Goal: Task Accomplishment & Management: Manage account settings

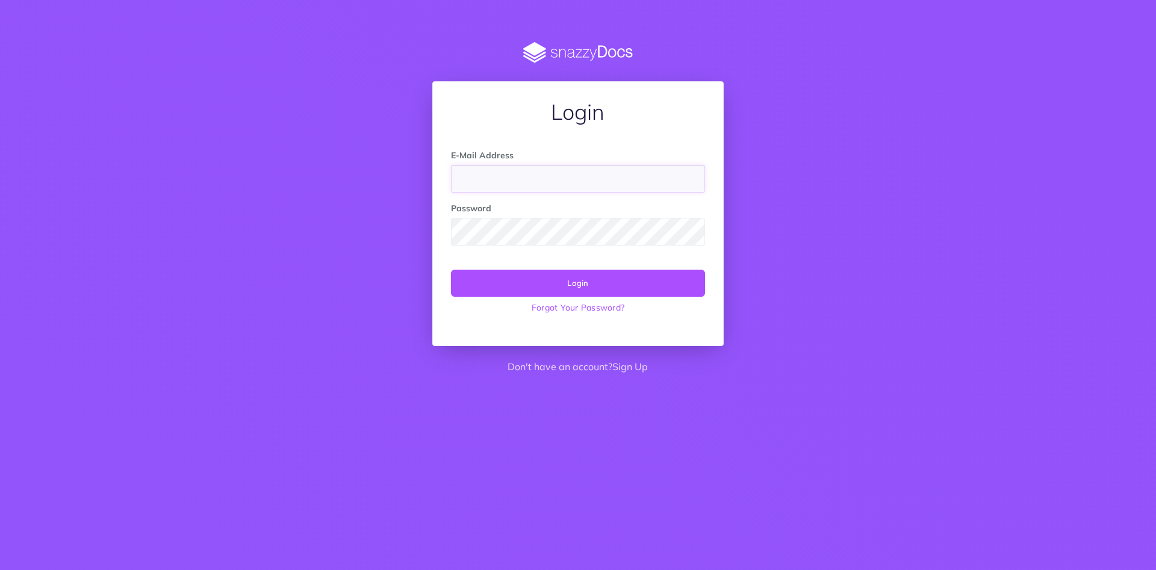
click at [495, 166] on input "email" at bounding box center [578, 179] width 254 height 28
paste input "[EMAIL_ADDRESS][DOMAIN_NAME]"
type input "[EMAIL_ADDRESS][DOMAIN_NAME]"
click at [503, 275] on button "Login" at bounding box center [578, 283] width 254 height 26
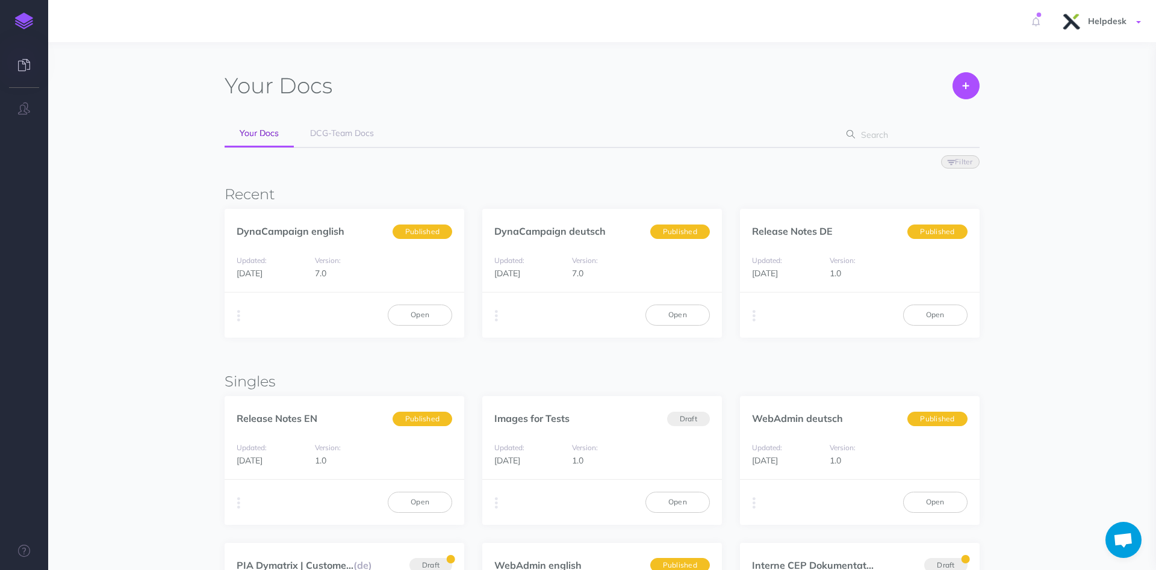
click at [1129, 20] on span "Helpdesk" at bounding box center [1107, 21] width 51 height 11
click at [1036, 67] on link "Account Settings" at bounding box center [1069, 67] width 151 height 21
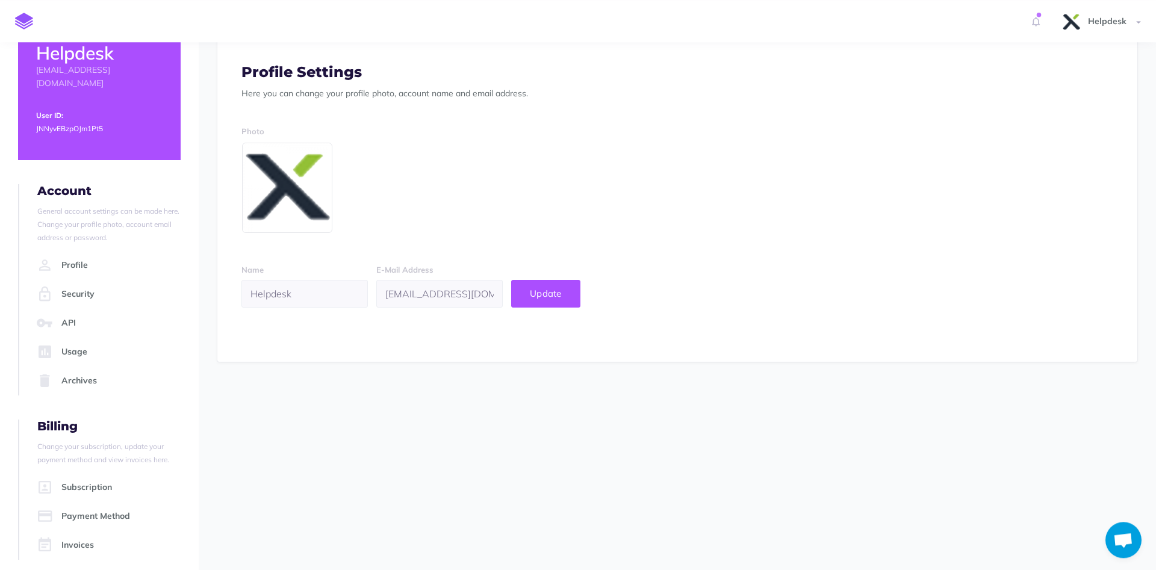
scroll to position [42, 0]
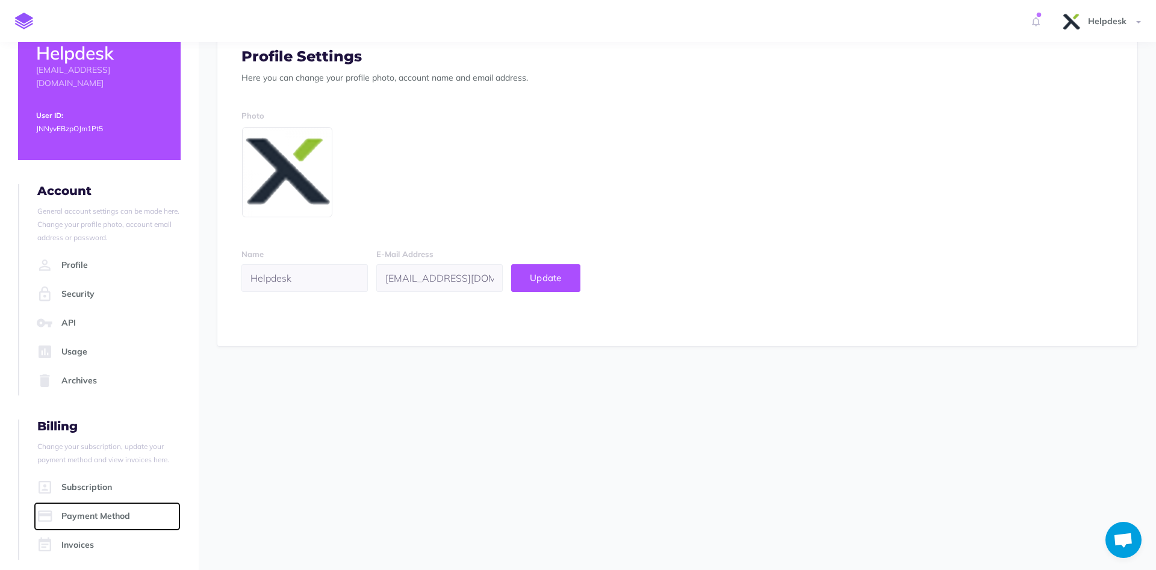
click at [104, 504] on link "Payment Method" at bounding box center [107, 516] width 147 height 29
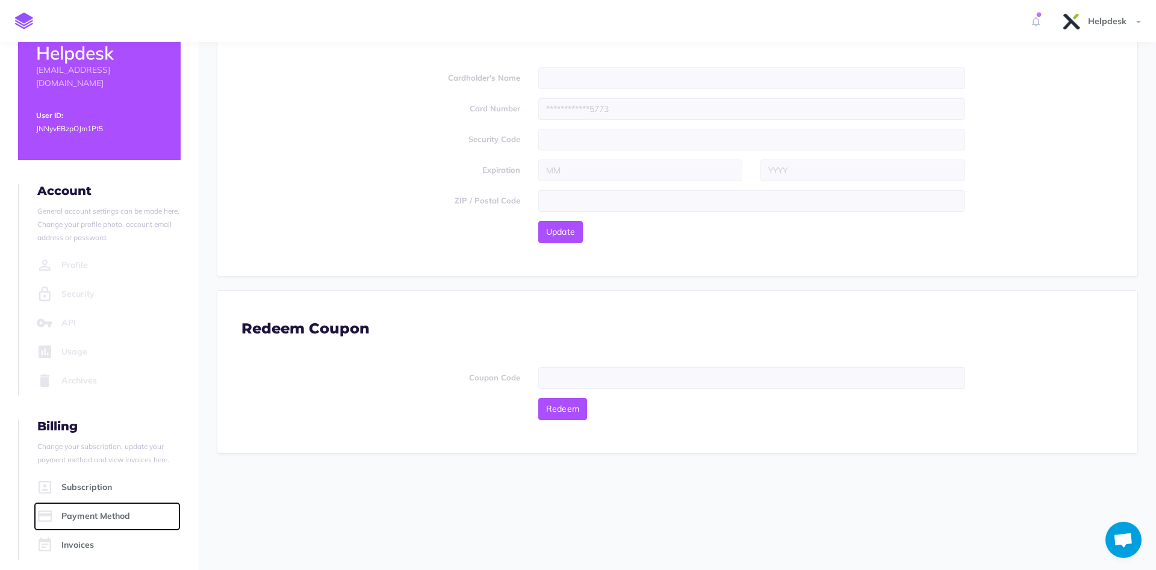
scroll to position [90, 0]
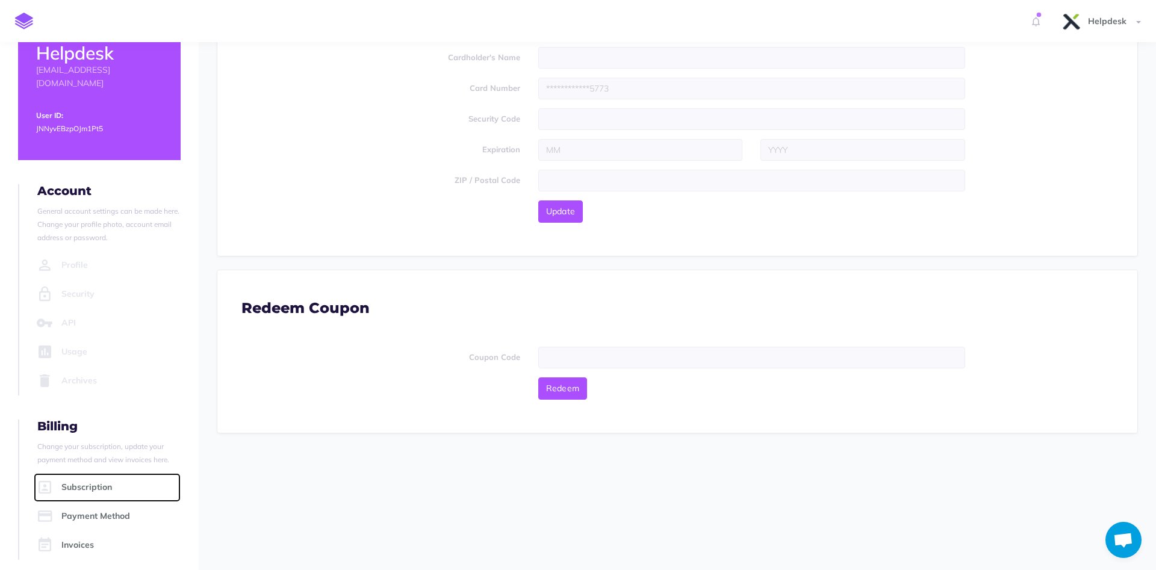
click at [91, 475] on link "Subscription" at bounding box center [107, 487] width 147 height 29
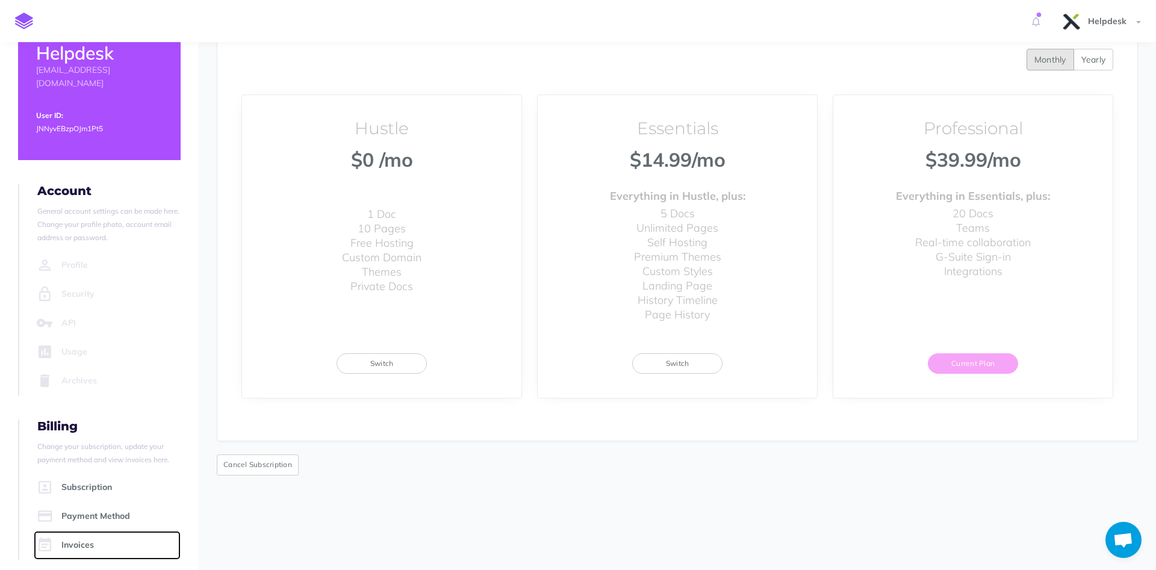
click at [86, 546] on link "Invoices" at bounding box center [107, 545] width 147 height 29
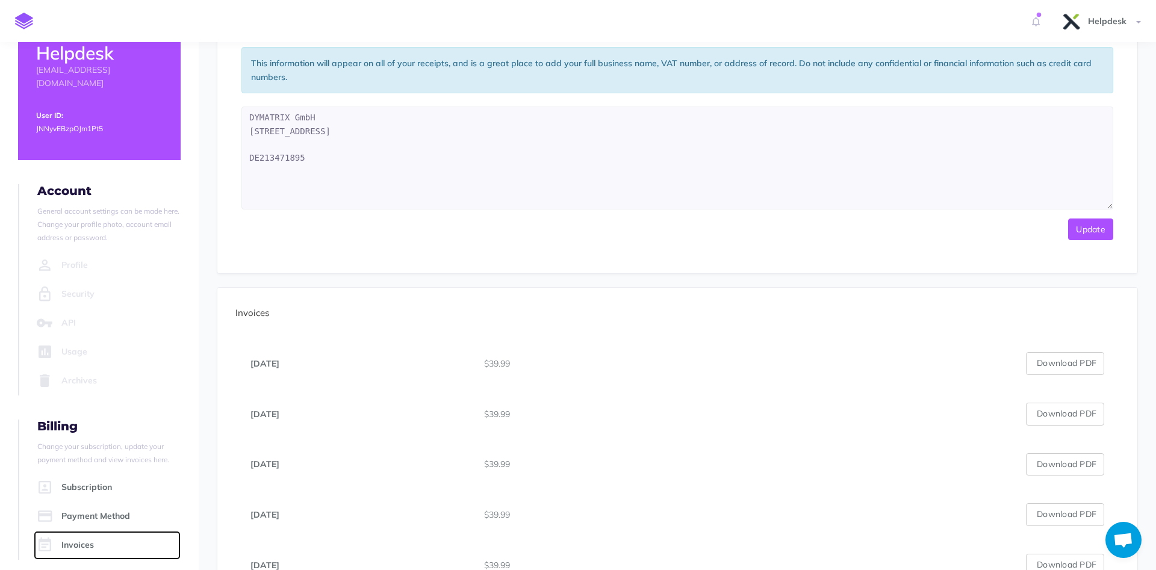
click at [86, 531] on link "Invoices" at bounding box center [107, 545] width 147 height 29
click at [868, 255] on div "This information will appear on all of your receipts, and is a great place to a…" at bounding box center [677, 148] width 920 height 251
click at [1133, 15] on link "Helpdesk" at bounding box center [1102, 21] width 107 height 42
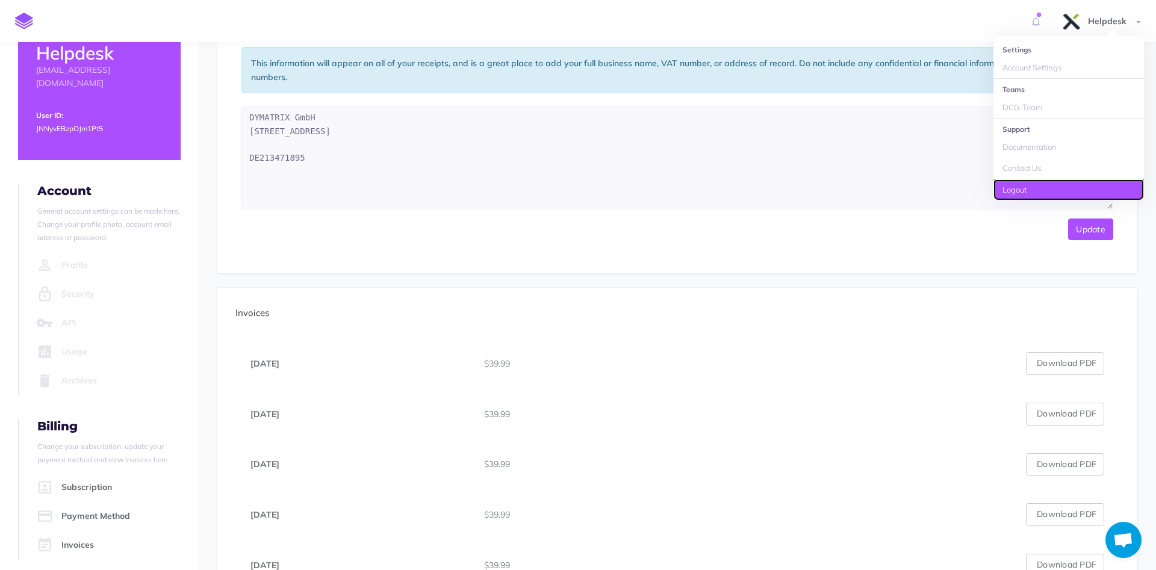
click at [1032, 190] on link "Logout" at bounding box center [1069, 189] width 151 height 21
